Goal: Information Seeking & Learning: Learn about a topic

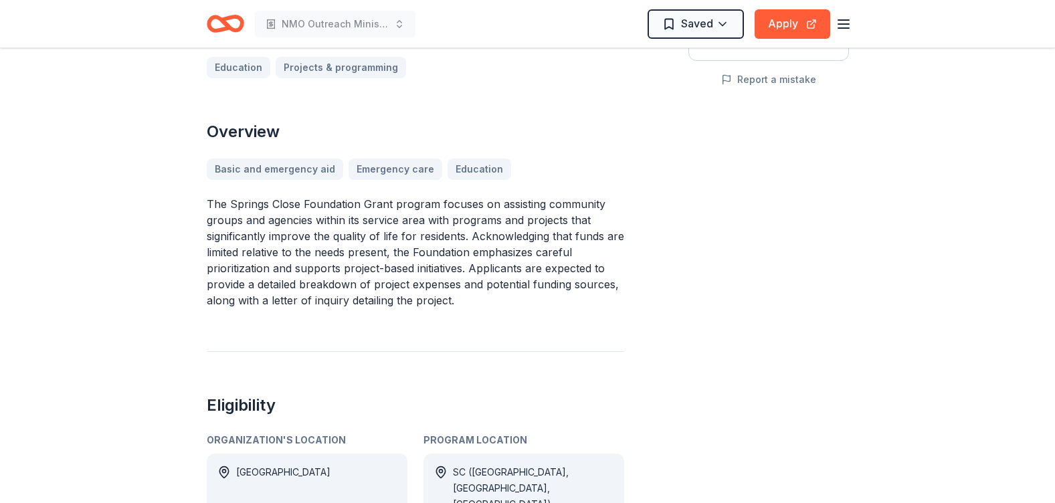
scroll to position [335, 0]
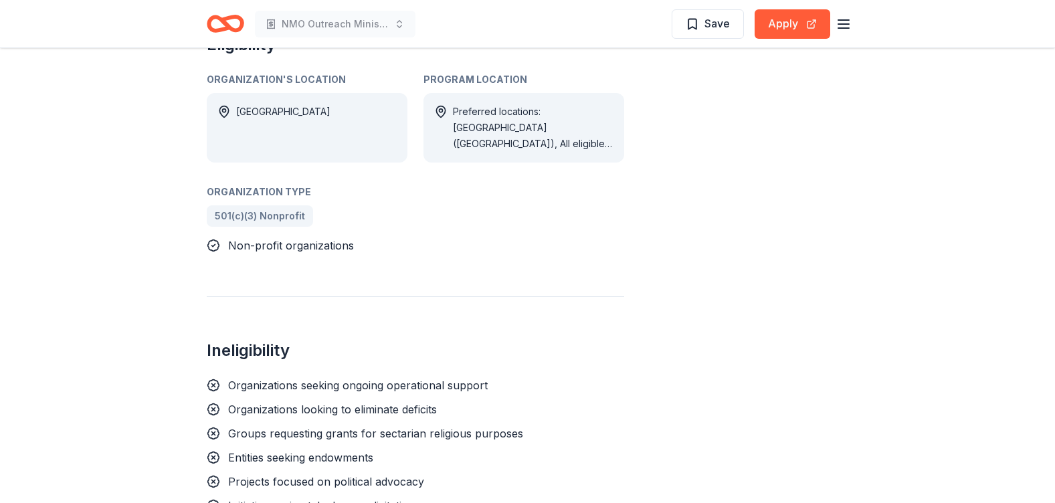
scroll to position [803, 0]
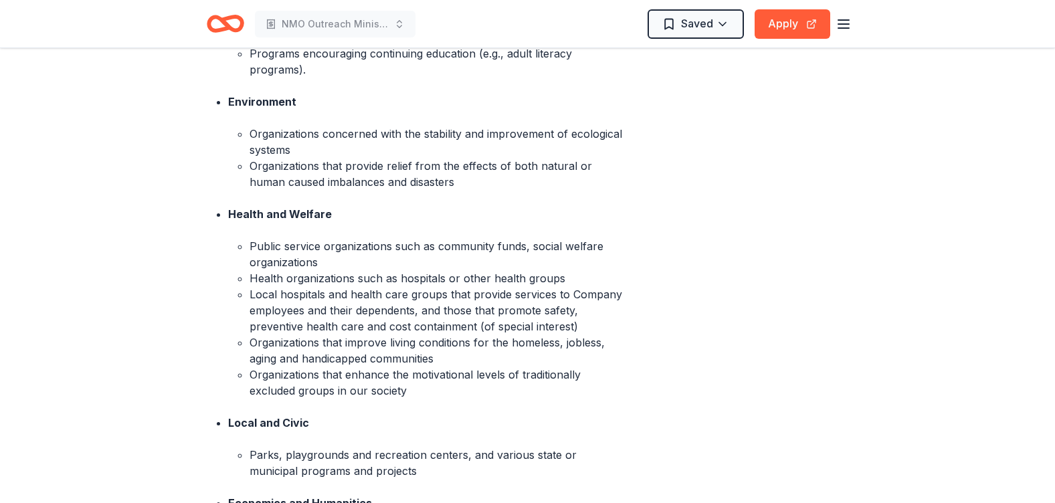
scroll to position [736, 0]
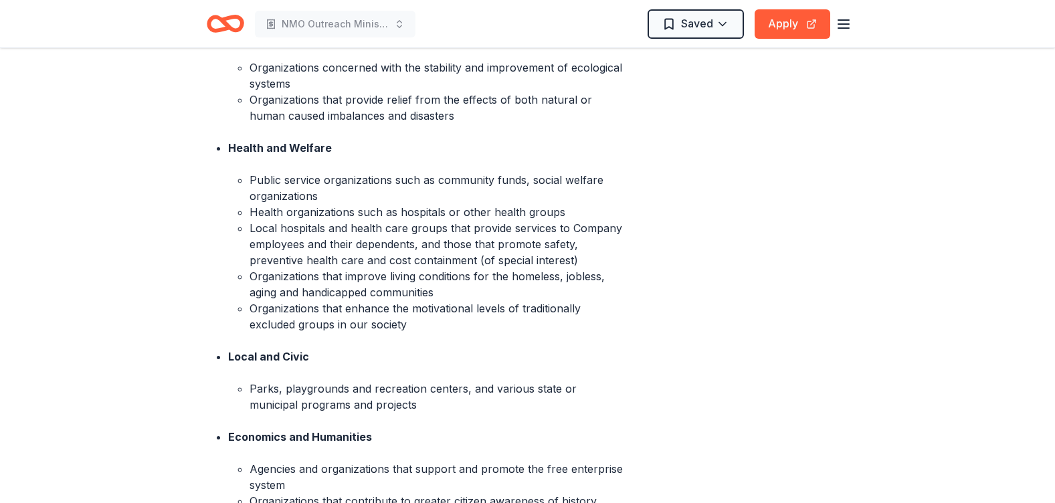
click at [387, 265] on li "Local hospitals and health care groups that provide services to Company employe…" at bounding box center [437, 244] width 375 height 48
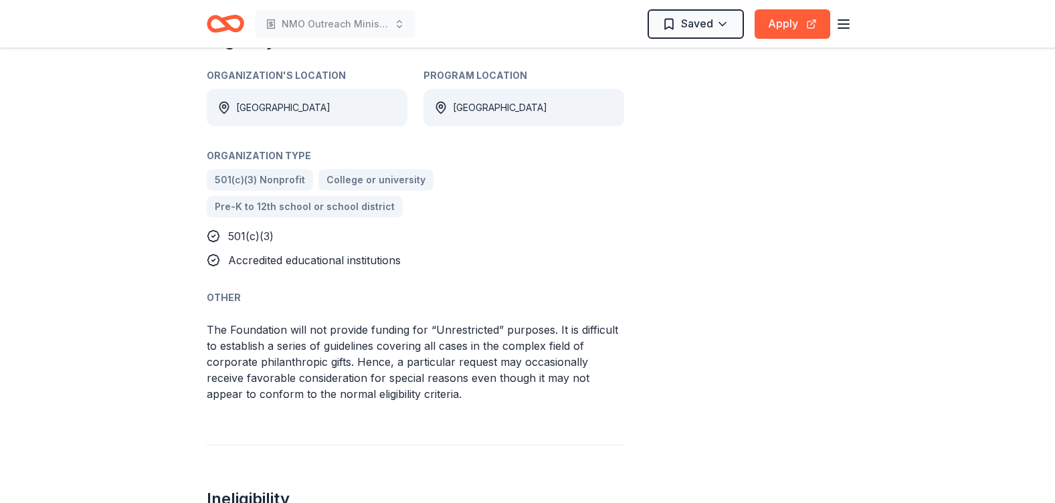
scroll to position [1339, 0]
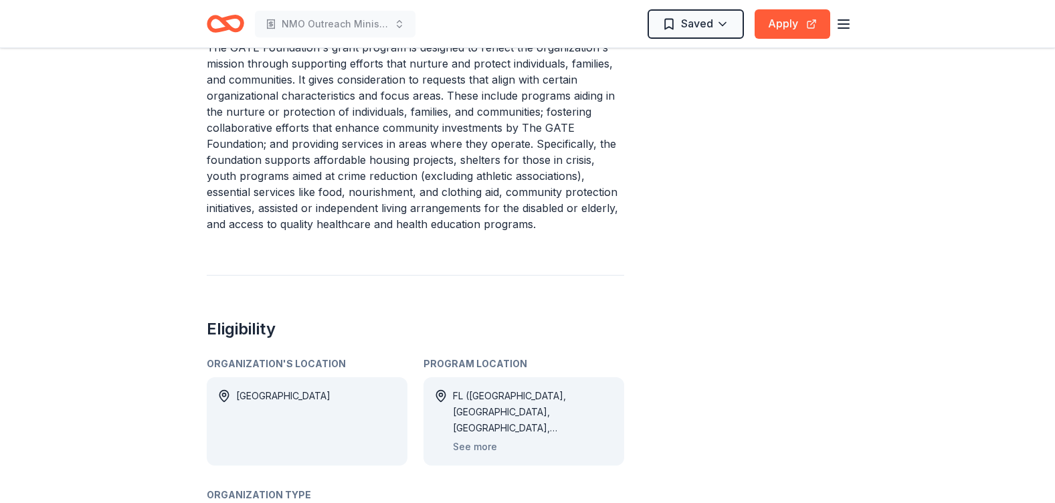
scroll to position [535, 0]
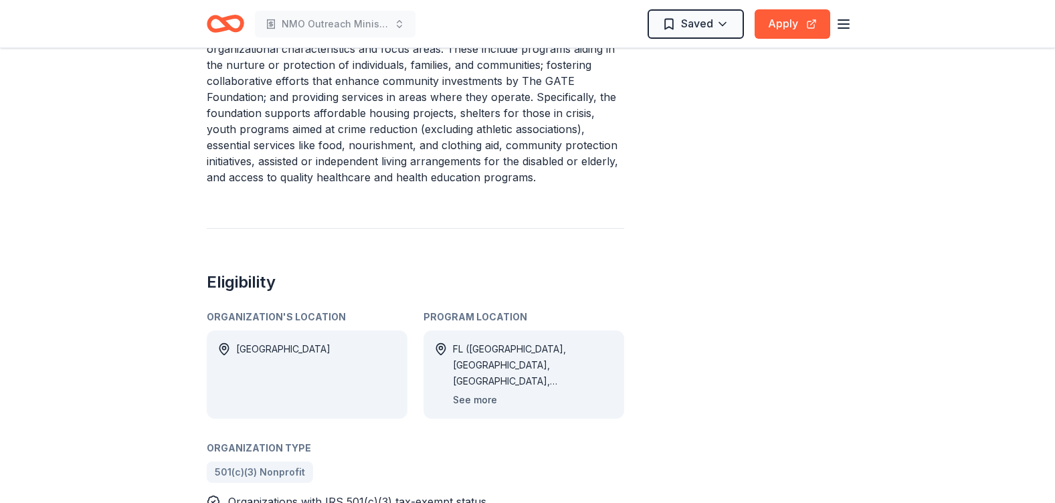
click at [478, 396] on button "See more" at bounding box center [475, 400] width 44 height 16
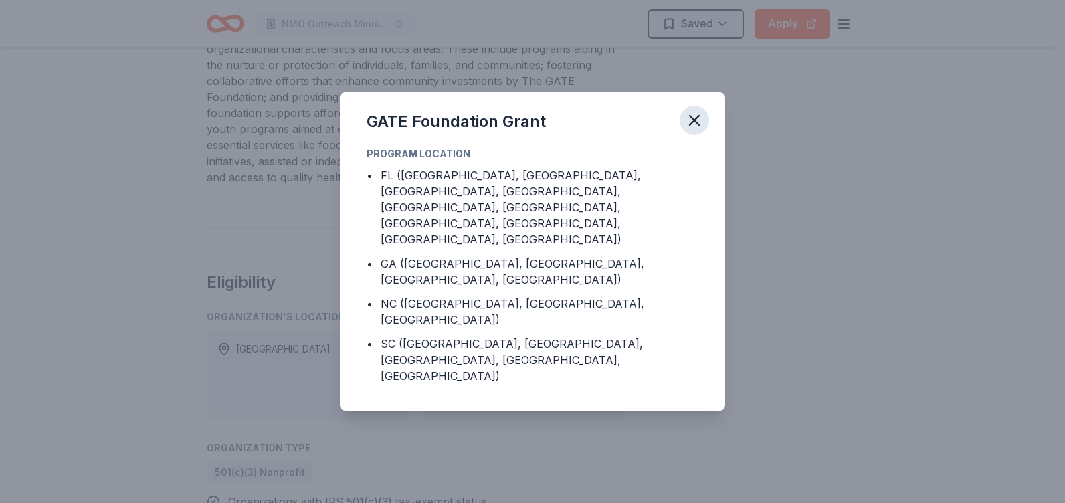
click at [691, 130] on icon "button" at bounding box center [694, 120] width 19 height 19
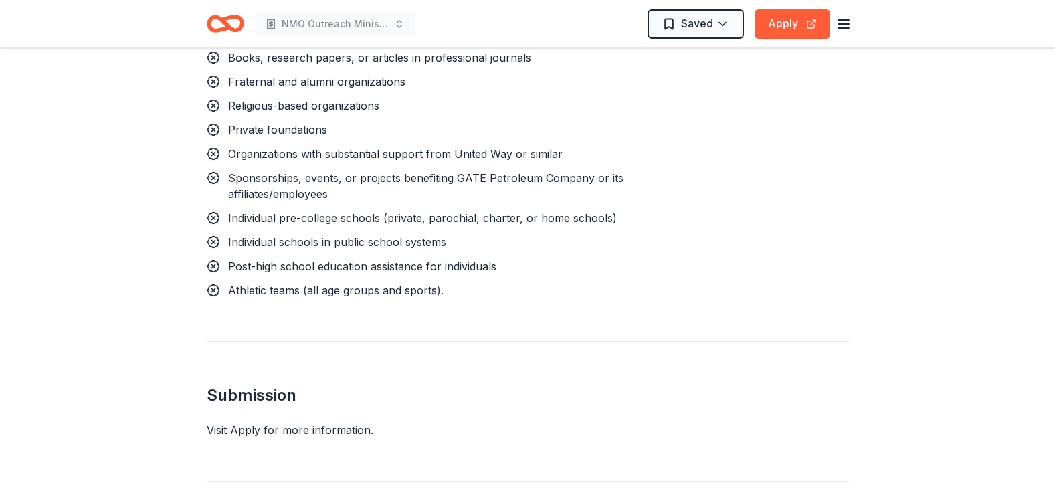
scroll to position [1405, 0]
